Goal: Check status: Check status

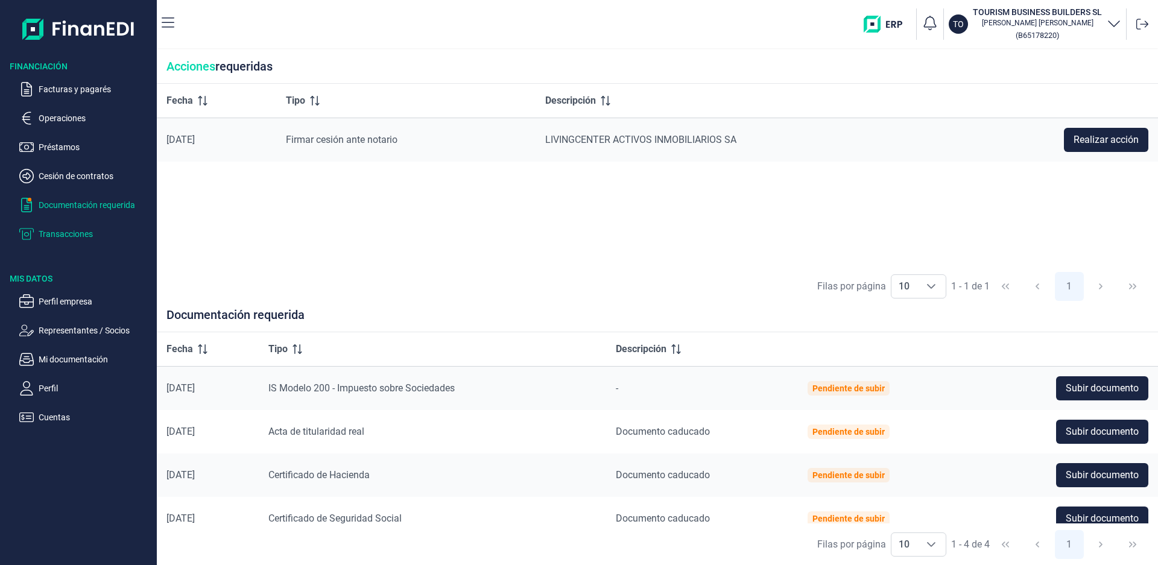
click at [70, 235] on p "Transacciones" at bounding box center [95, 234] width 113 height 14
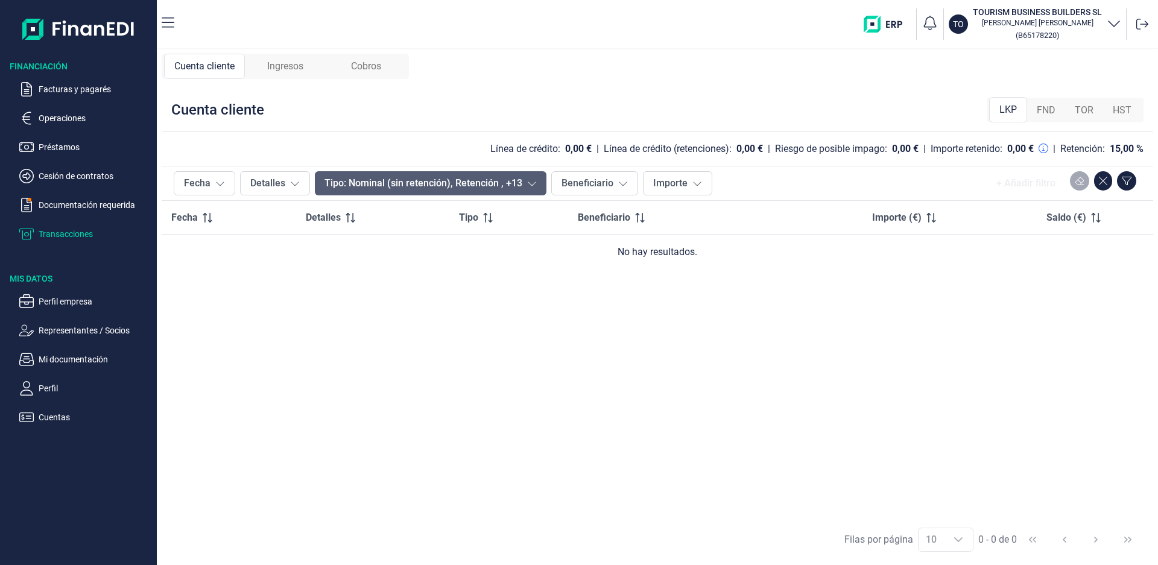
click at [521, 178] on button "Tipo: Nominal (sin retención), Retención , +13" at bounding box center [431, 183] width 232 height 24
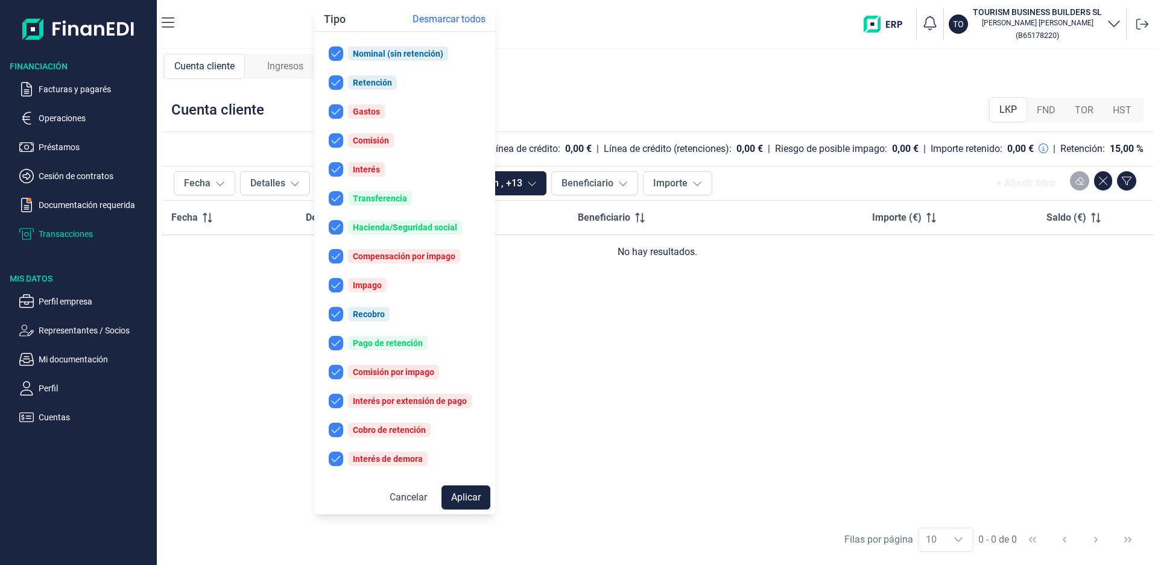
click at [593, 366] on div "Fecha Detalles Tipo Beneficiario Importe (€) Saldo (€) No hay resultados." at bounding box center [657, 360] width 991 height 318
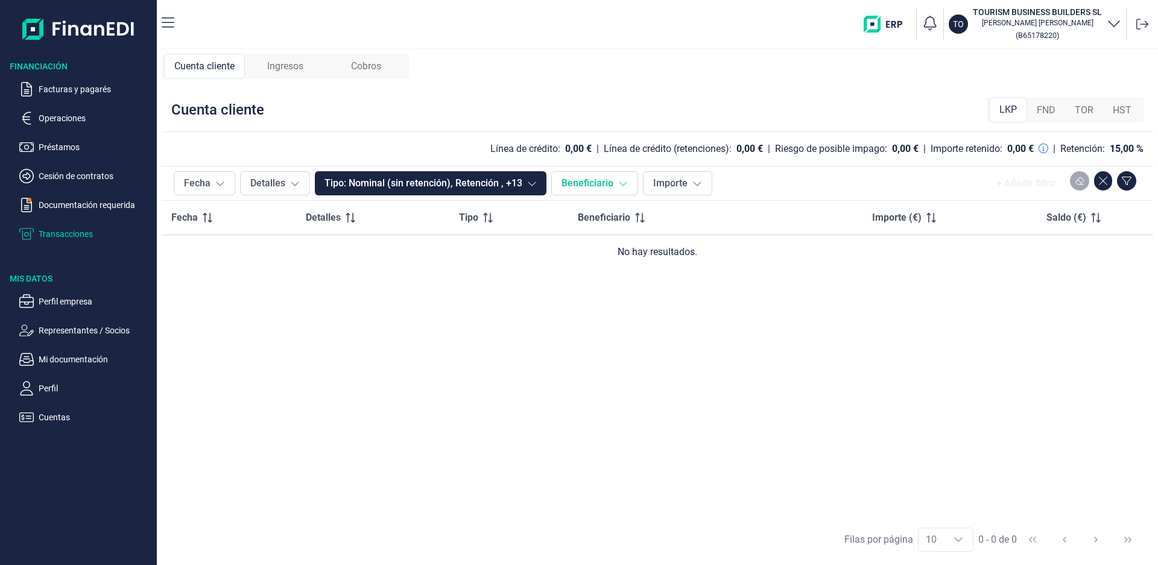
click at [622, 183] on icon at bounding box center [623, 183] width 10 height 10
click at [283, 68] on span "Ingresos" at bounding box center [285, 66] width 36 height 14
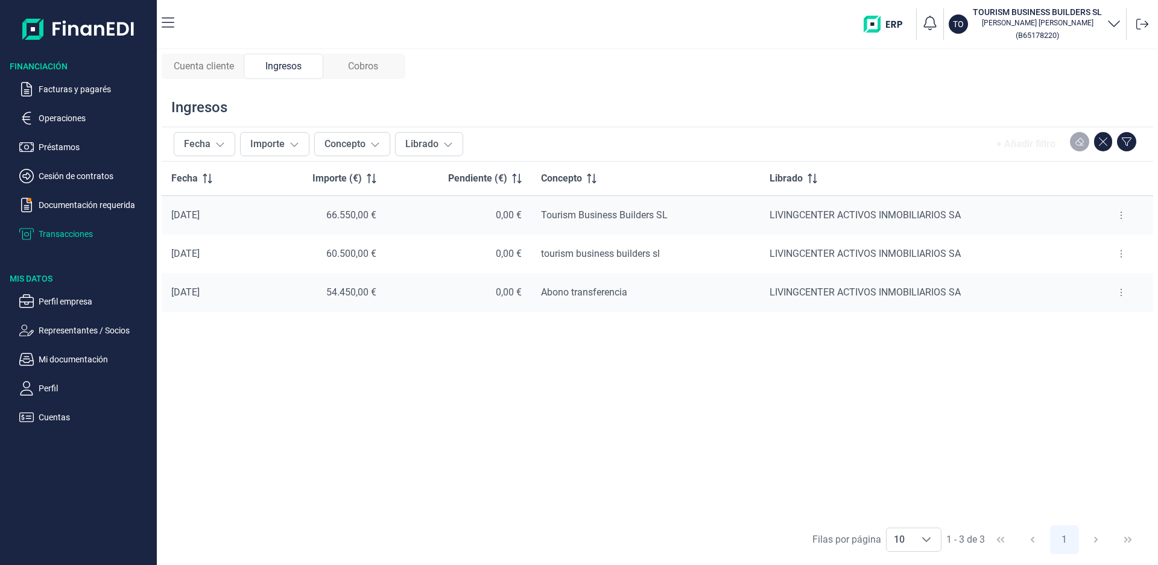
drag, startPoint x: 374, startPoint y: 68, endPoint x: 420, endPoint y: 435, distance: 370.0
click at [420, 435] on div "Cuenta cliente Ingresos Cobros Ingresos Fecha Importe Concepto Librado + Añadir…" at bounding box center [657, 307] width 1001 height 516
click at [383, 71] on div "Cobros" at bounding box center [363, 66] width 80 height 25
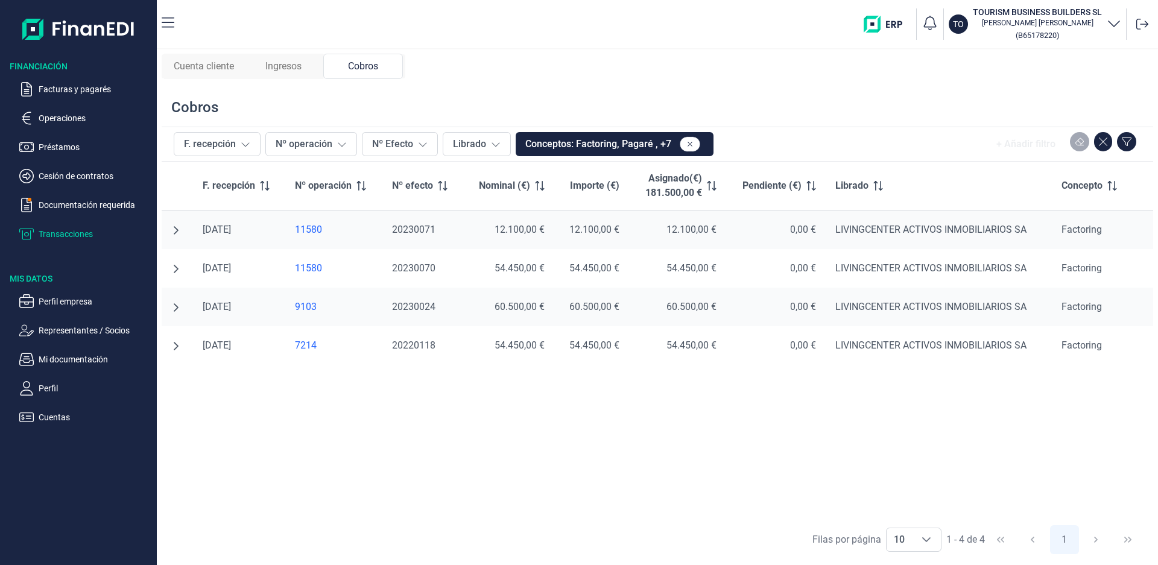
click at [213, 68] on span "Cuenta cliente" at bounding box center [204, 66] width 60 height 14
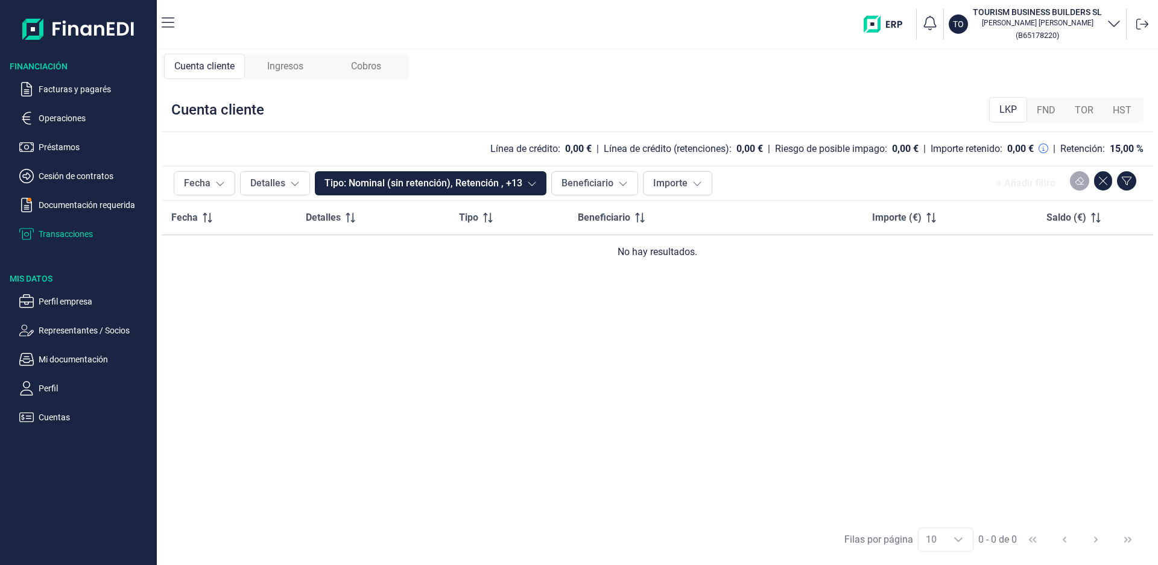
click at [286, 65] on span "Ingresos" at bounding box center [285, 66] width 36 height 14
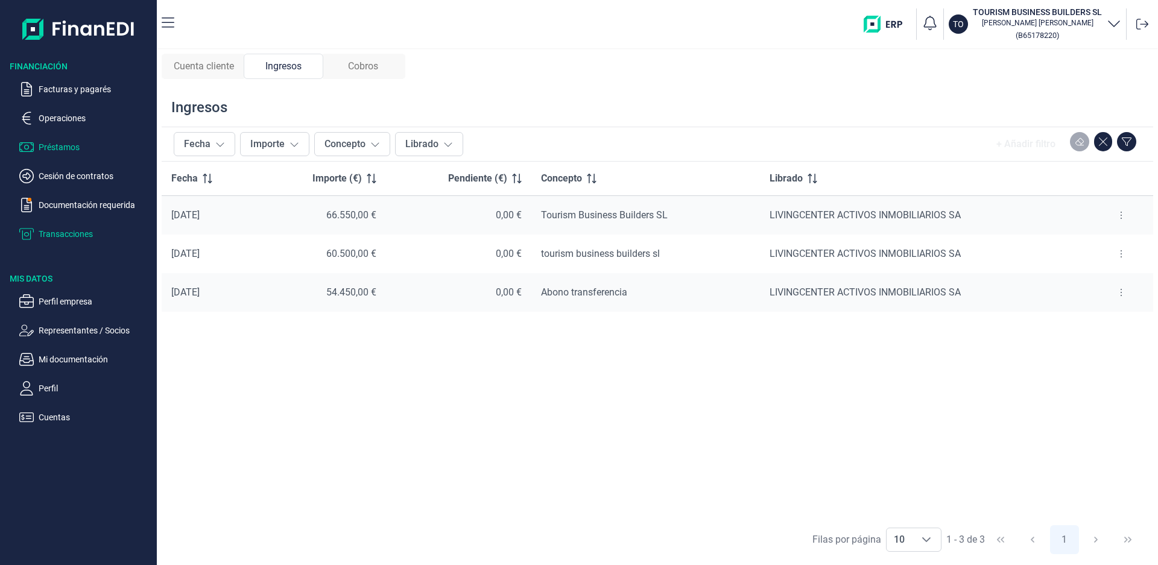
click at [68, 147] on p "Préstamos" at bounding box center [95, 147] width 113 height 14
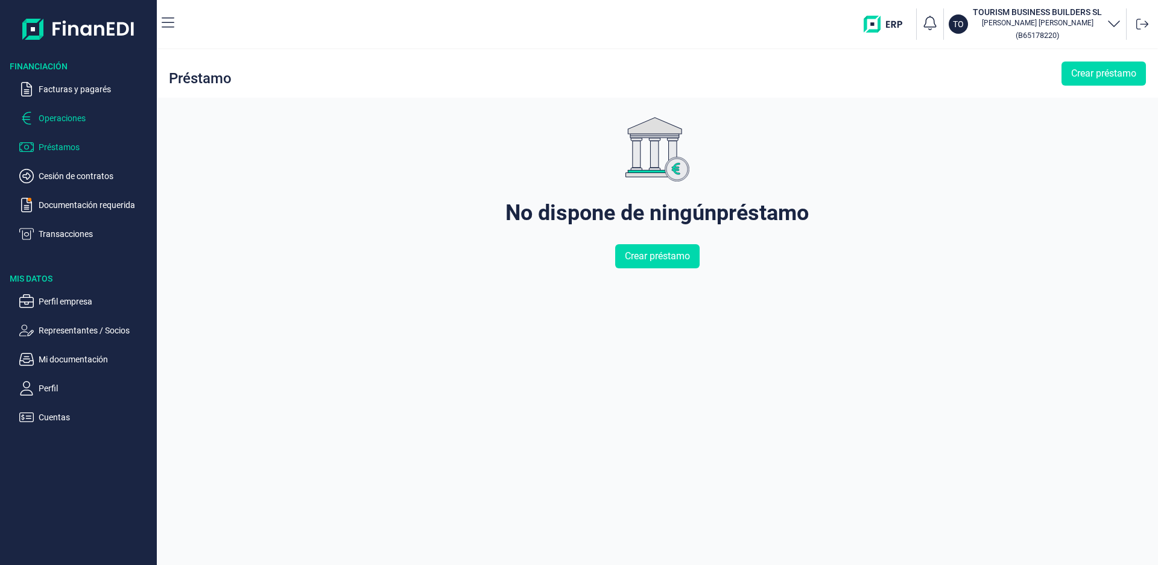
click at [68, 119] on p "Operaciones" at bounding box center [95, 118] width 113 height 14
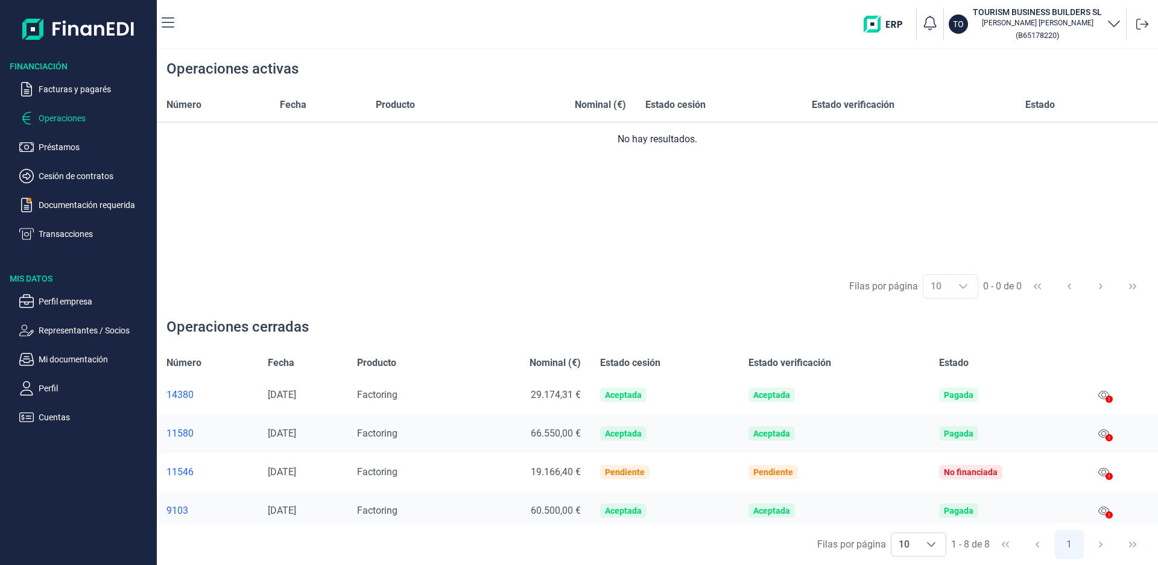
scroll to position [60, 0]
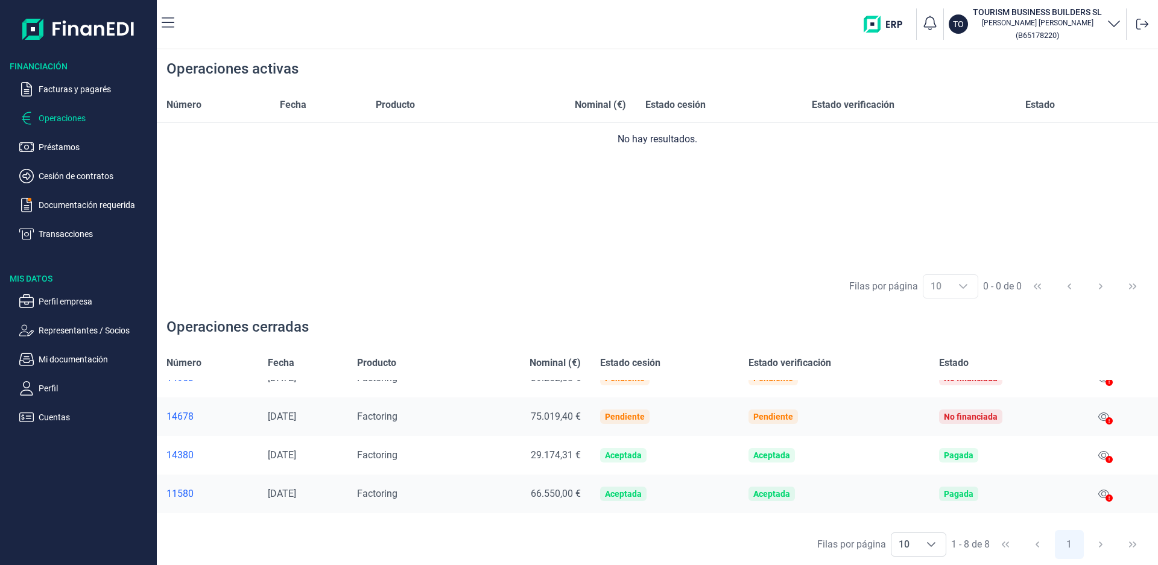
click at [1107, 459] on icon at bounding box center [1108, 459] width 7 height 7
click at [1101, 455] on icon at bounding box center [1103, 455] width 11 height 10
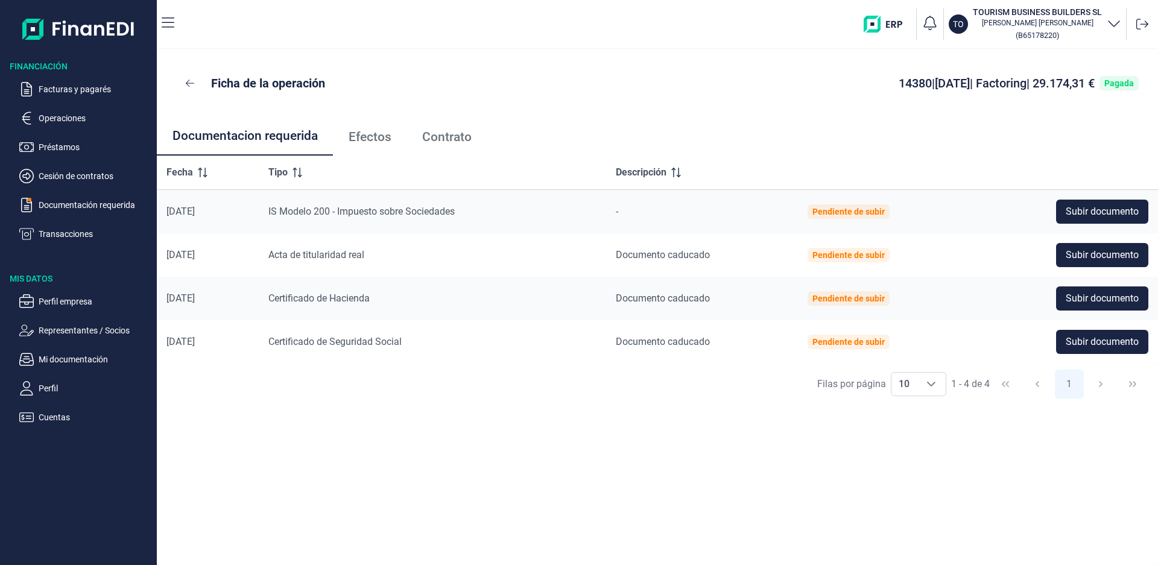
click at [376, 138] on span "Efectos" at bounding box center [370, 137] width 43 height 13
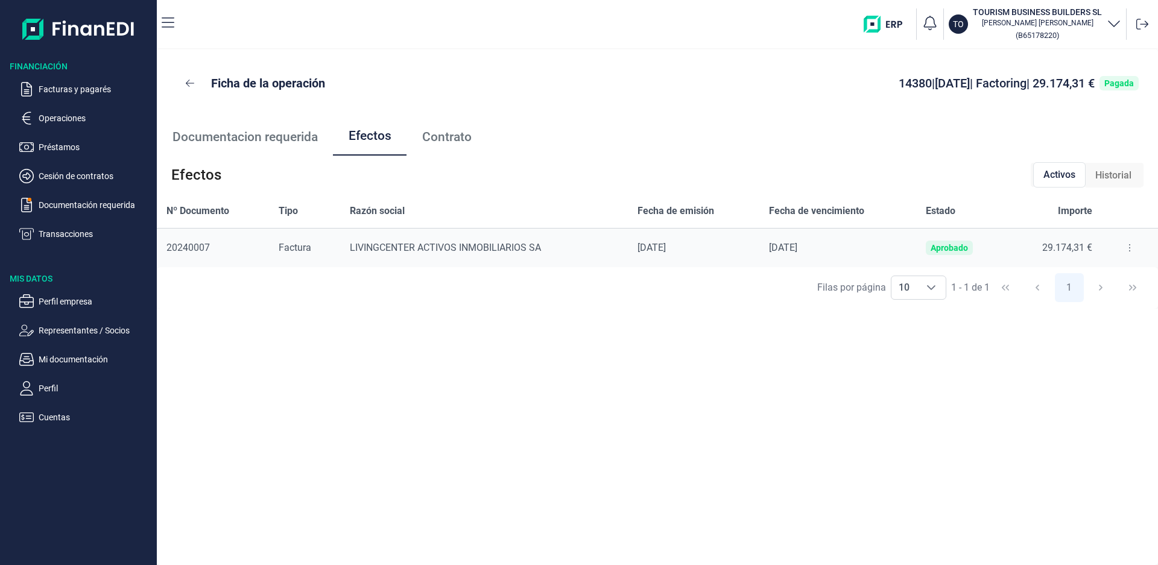
click at [451, 139] on span "Contrato" at bounding box center [446, 137] width 49 height 13
